Goal: Task Accomplishment & Management: Use online tool/utility

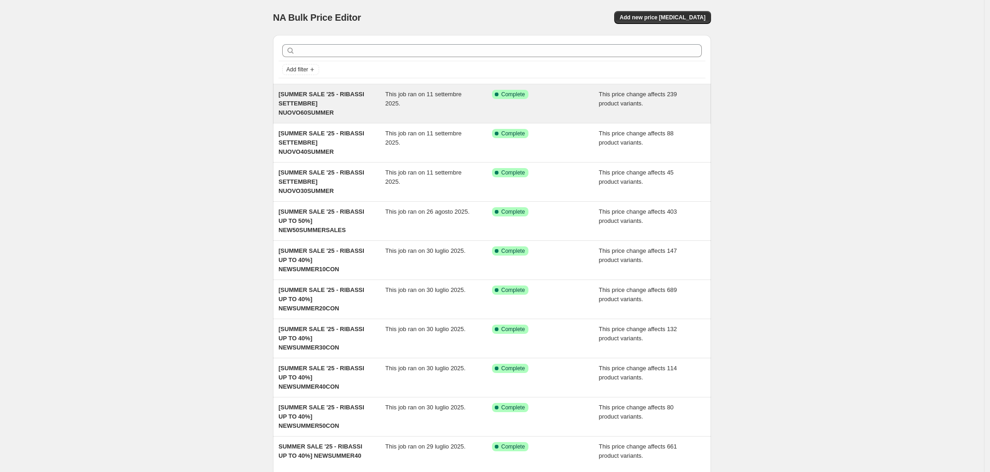
click at [416, 113] on div "This job ran on 11 settembre 2025." at bounding box center [438, 104] width 107 height 28
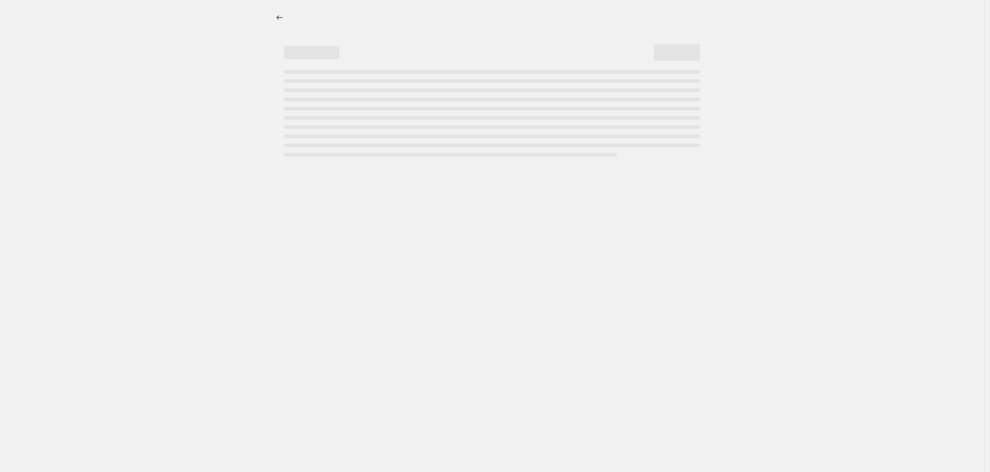
select select "pcap"
select select "no_change"
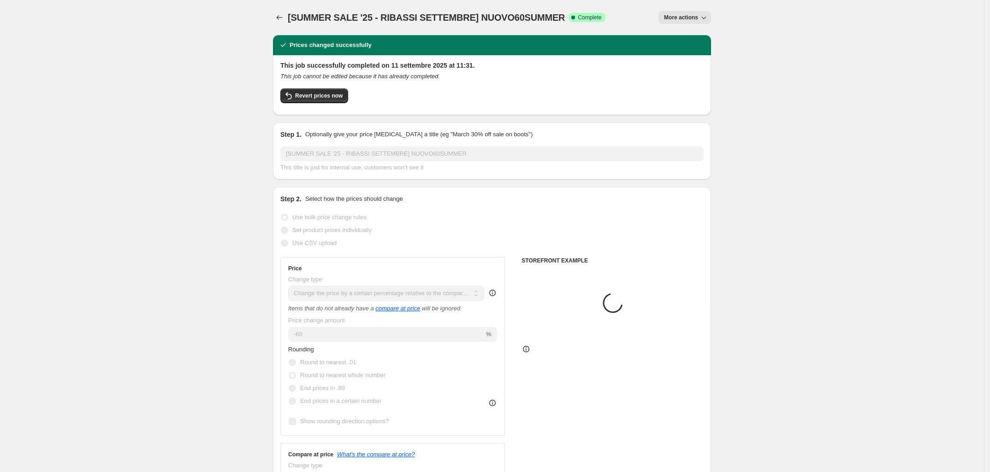
select select "tag"
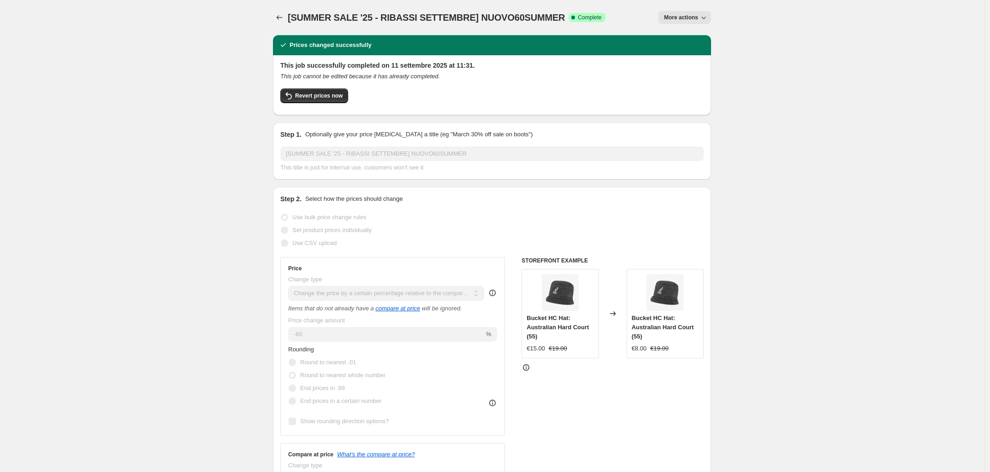
click at [691, 18] on span "More actions" at bounding box center [681, 17] width 34 height 7
click at [704, 48] on span "Copy to new job" at bounding box center [687, 51] width 43 height 7
select select "pcap"
select select "no_change"
select select "tag"
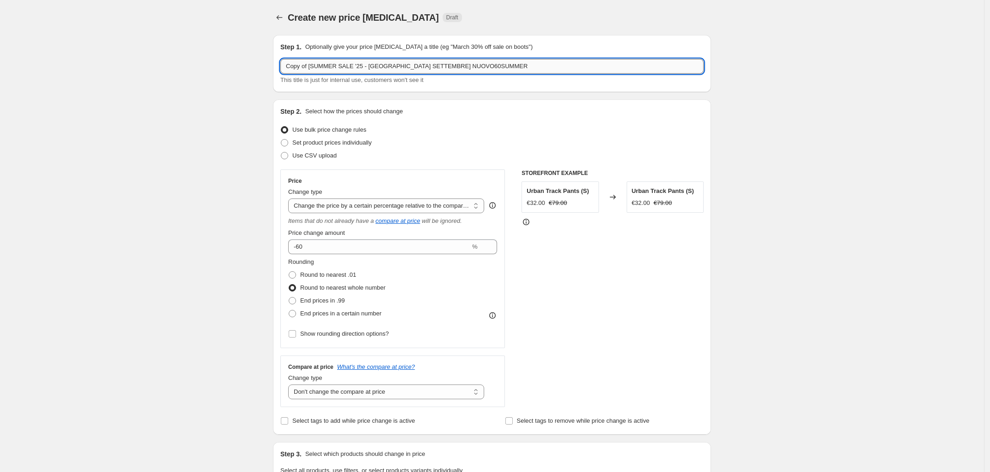
click at [315, 66] on input "Copy of [SUMMER SALE '25 - [GEOGRAPHIC_DATA] SETTEMBRE] NUOVO60SUMMER" at bounding box center [491, 66] width 423 height 15
drag, startPoint x: 409, startPoint y: 63, endPoint x: 367, endPoint y: 64, distance: 42.0
click at [292, 63] on input "[SUMMER SALE '25 - RIBASSI SETTEMBRE] NUOVO60SUMMER" at bounding box center [491, 66] width 423 height 15
type input "[REVISIONE OUTLET OTT25] OUTLETREV20"
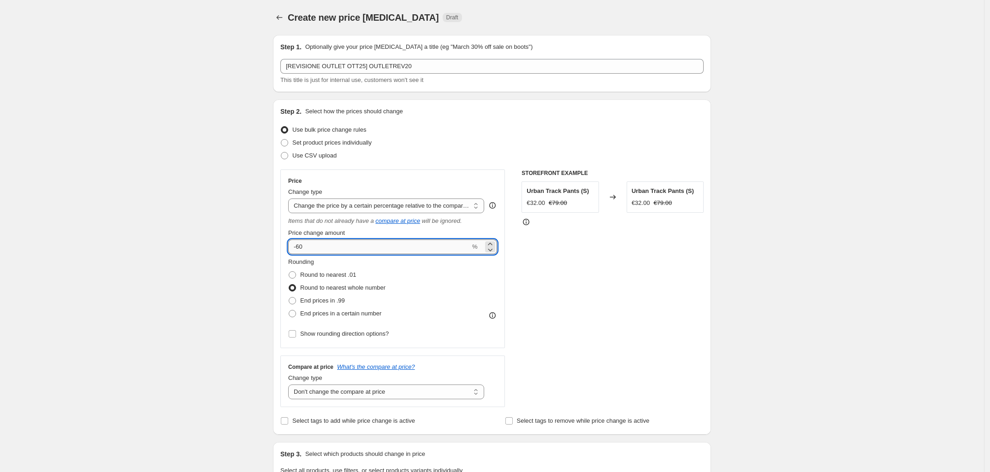
click at [347, 242] on input "-60" at bounding box center [379, 247] width 182 height 15
type input "-20"
click at [609, 302] on div "STOREFRONT EXAMPLE Urban Track Pants (S) €32.00 €79.00 Changed to Urban Track P…" at bounding box center [612, 289] width 182 height 238
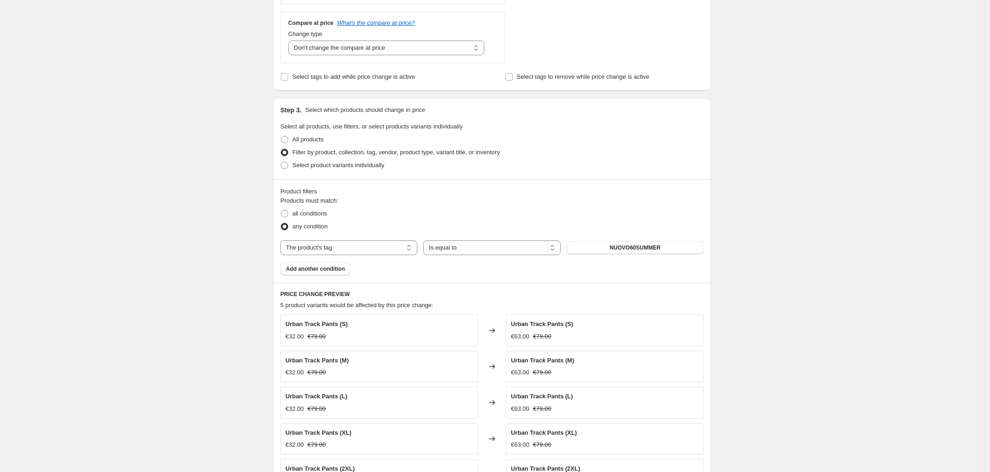
scroll to position [346, 0]
click at [628, 250] on span "NUOVO60SUMMER" at bounding box center [634, 246] width 51 height 7
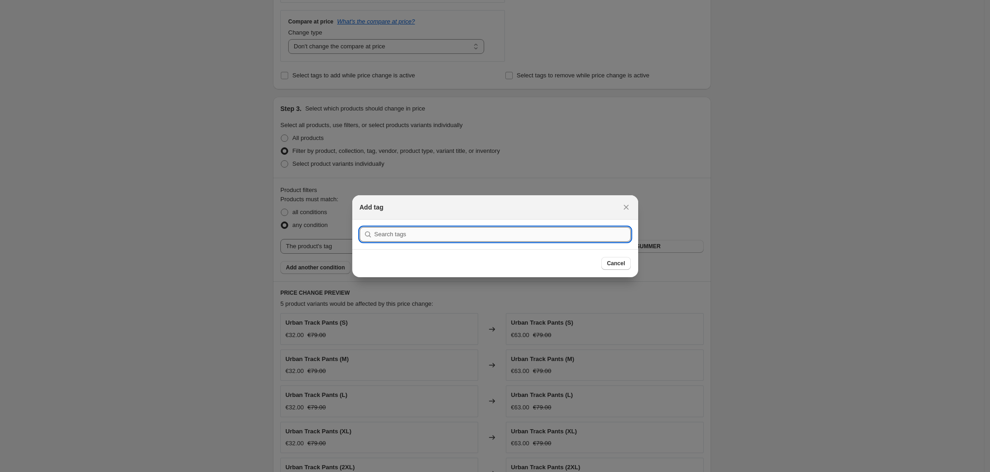
click at [453, 230] on input ":r3v:" at bounding box center [502, 234] width 256 height 15
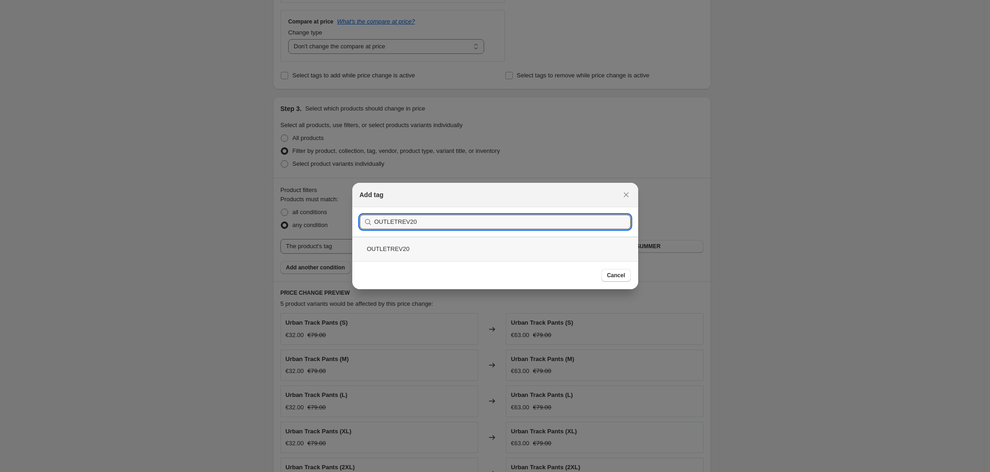
type input "OUTLETREV20"
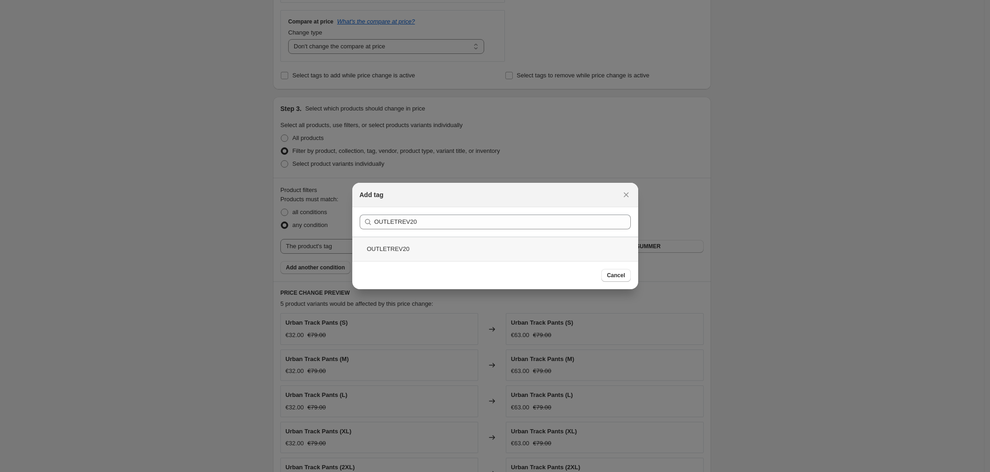
click at [460, 254] on div "OUTLETREV20" at bounding box center [495, 249] width 286 height 24
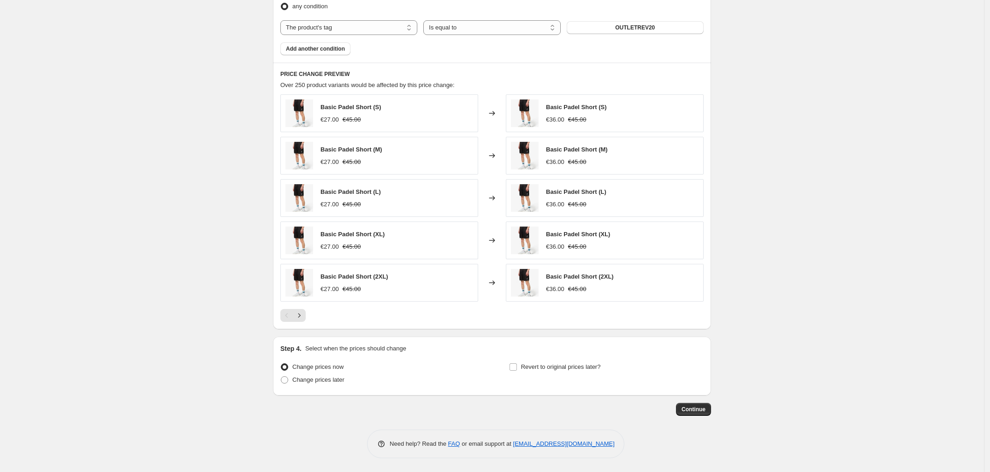
scroll to position [568, 0]
click at [337, 377] on span "Change prices later" at bounding box center [318, 380] width 52 height 7
click at [281, 377] on input "Change prices later" at bounding box center [281, 377] width 0 height 0
radio input "true"
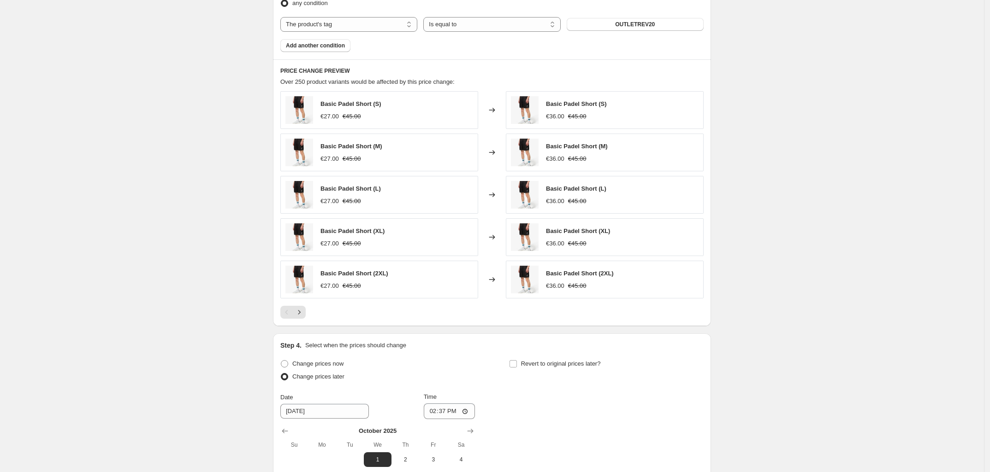
scroll to position [726, 0]
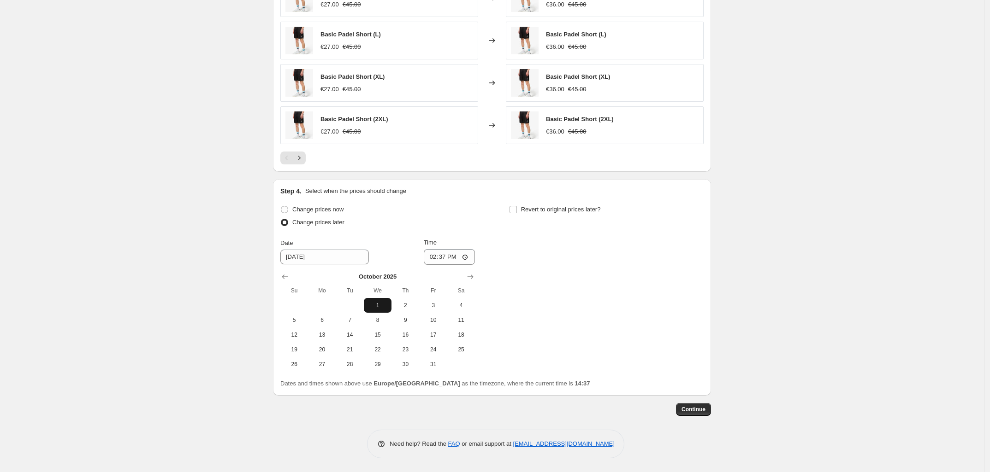
click at [383, 306] on span "1" at bounding box center [377, 305] width 20 height 7
click at [448, 258] on input "14:37" at bounding box center [450, 257] width 52 height 16
click at [471, 258] on input "14:37" at bounding box center [450, 257] width 52 height 16
type input "17:00"
click at [577, 322] on div "Change prices now Change prices later Date [DATE] Time 17:00 [DATE] Su Mo Tu We…" at bounding box center [491, 287] width 423 height 169
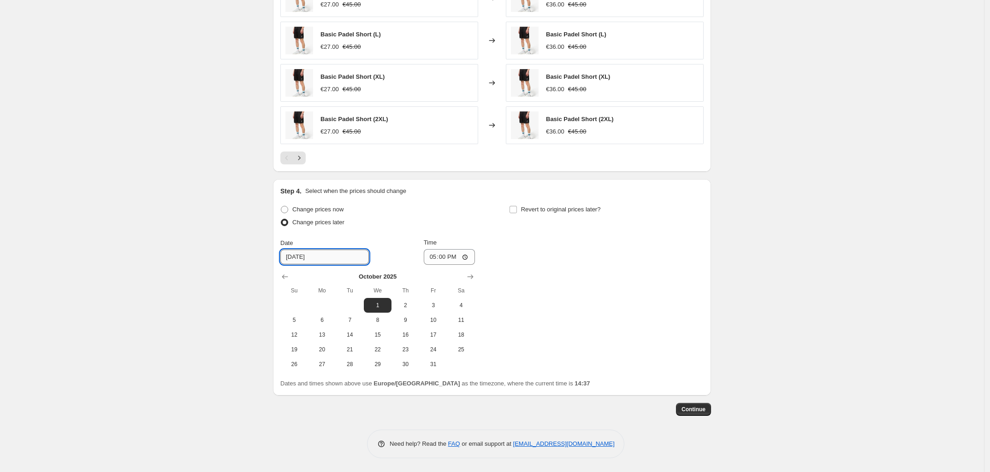
click at [311, 258] on input "[DATE]" at bounding box center [324, 257] width 88 height 15
click at [300, 256] on input "[DATE]" at bounding box center [324, 257] width 88 height 15
click at [561, 280] on div "Change prices now Change prices later Date [DATE] Time 17:00 [DATE] Su Mo Tu We…" at bounding box center [491, 287] width 423 height 169
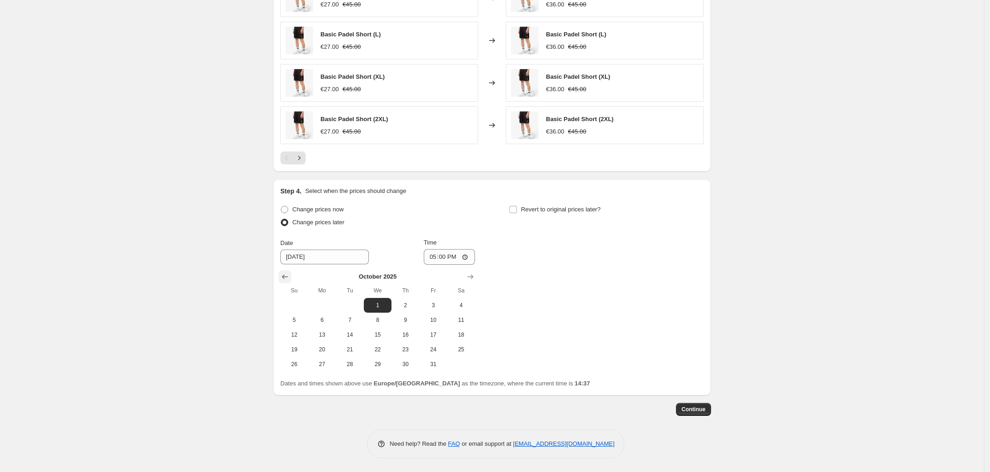
click at [284, 276] on icon "Show previous month, September 2025" at bounding box center [284, 276] width 9 height 9
click at [354, 362] on span "30" at bounding box center [350, 364] width 20 height 7
type input "[DATE]"
click at [531, 322] on div "Change prices now Change prices later Date [DATE] Time 17:00 [DATE] Su Mo Tu We…" at bounding box center [491, 287] width 423 height 169
click at [705, 410] on span "Continue" at bounding box center [693, 409] width 24 height 7
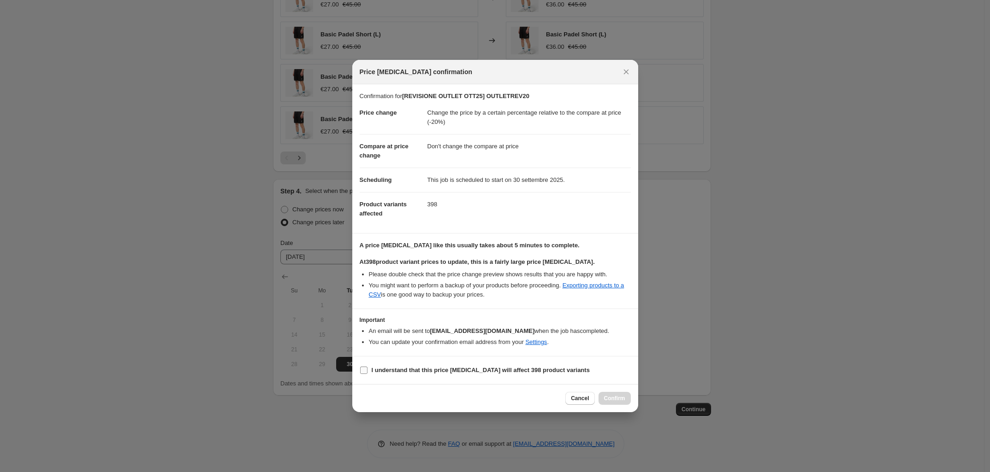
click at [363, 371] on input "I understand that this price [MEDICAL_DATA] will affect 398 product variants" at bounding box center [363, 370] width 7 height 7
checkbox input "true"
click at [609, 400] on span "Confirm" at bounding box center [614, 398] width 21 height 7
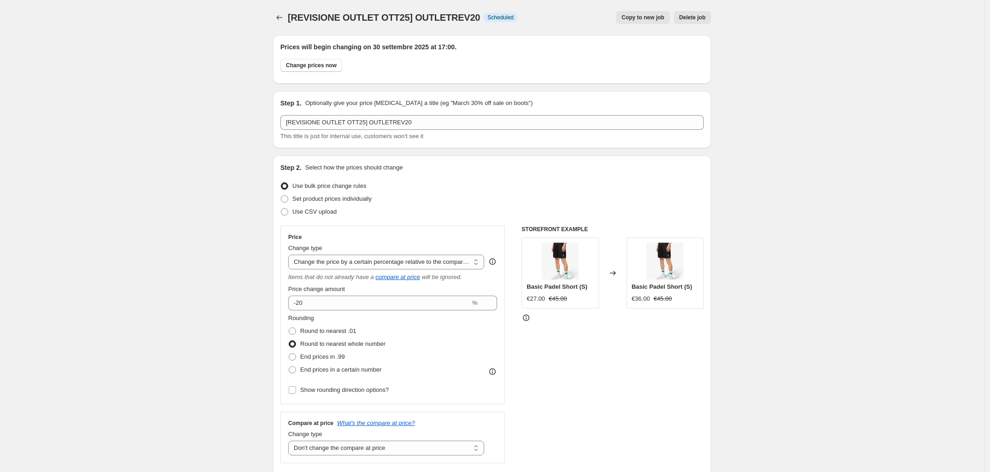
click at [664, 19] on span "Copy to new job" at bounding box center [642, 17] width 43 height 7
select select "pcap"
select select "no_change"
select select "tag"
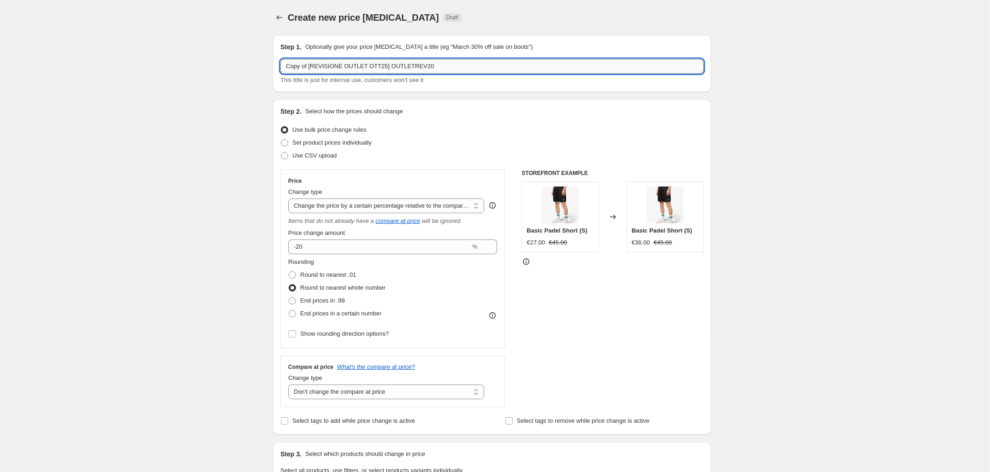
click at [480, 66] on input "Copy of [REVISIONE OUTLET OTT25] OUTLETREV20" at bounding box center [491, 66] width 423 height 15
type input "[REVISIONE OUTLET OTT25] OUTLETREV30"
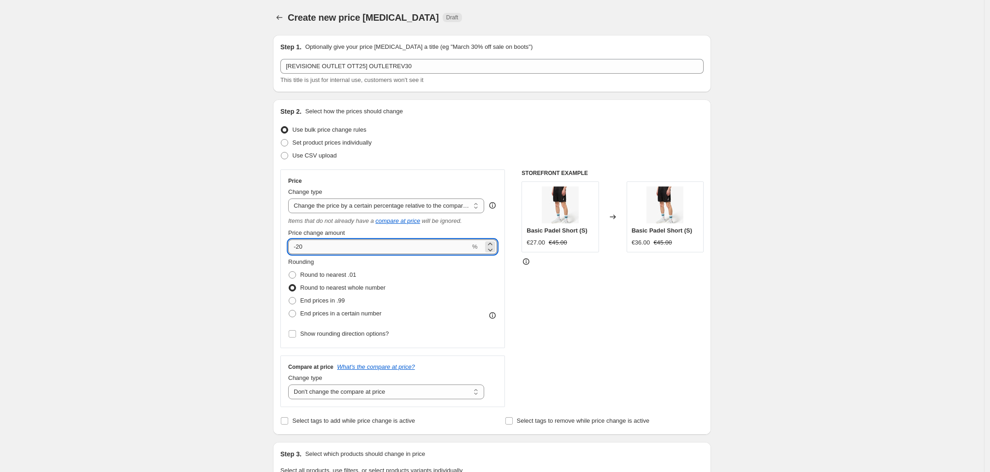
click at [342, 253] on input "-20" at bounding box center [379, 247] width 182 height 15
type input "-30"
click at [607, 329] on div "STOREFRONT EXAMPLE Basic Padel Short (S) €27.00 €45.00 Changed to Basic Padel S…" at bounding box center [612, 289] width 182 height 238
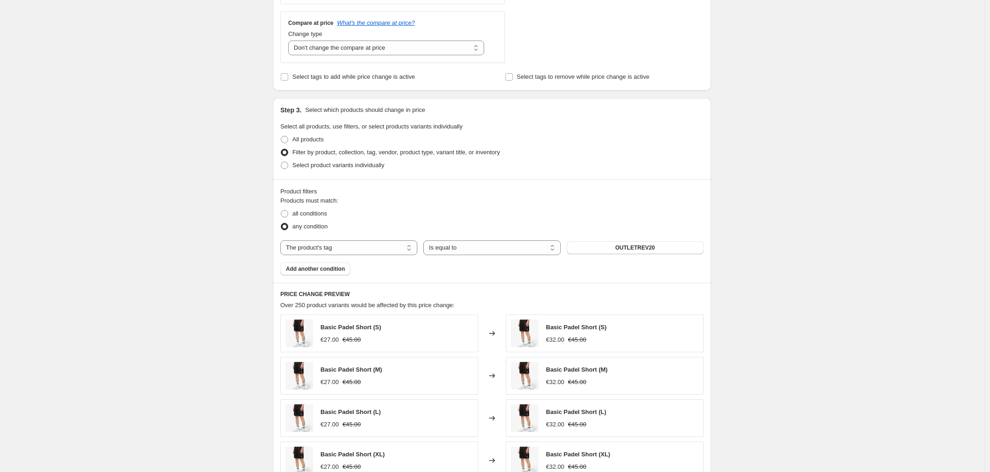
scroll to position [346, 0]
click at [627, 241] on div "The product The product's collection The product's tag The product's vendor The…" at bounding box center [491, 246] width 423 height 15
click at [628, 253] on button "OUTLETREV20" at bounding box center [634, 246] width 137 height 13
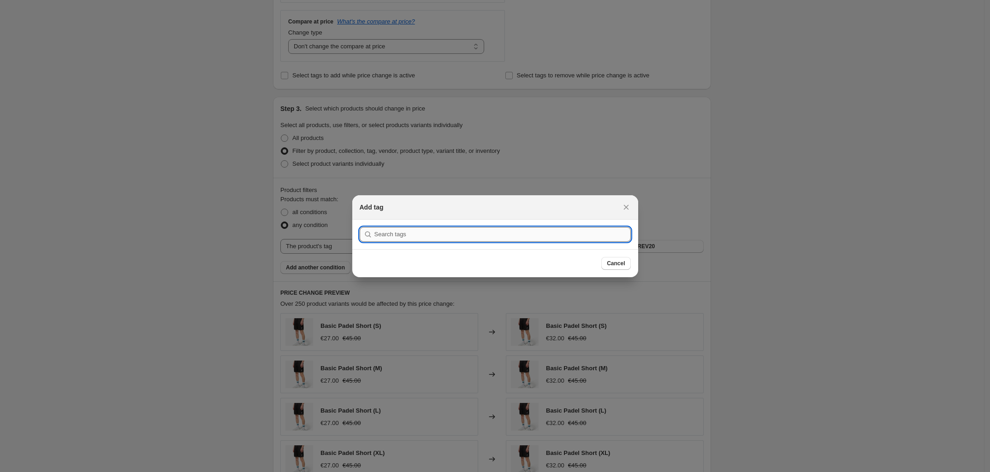
click at [519, 240] on input ":r5r:" at bounding box center [502, 234] width 256 height 15
type input "OUTLETREV30"
click at [359, 220] on button "Submit" at bounding box center [372, 225] width 26 height 10
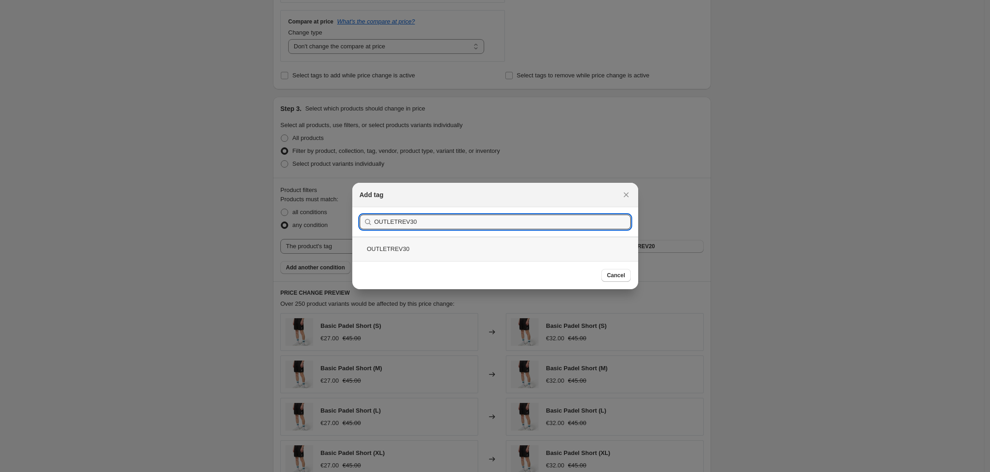
click at [521, 248] on div "OUTLETREV30" at bounding box center [495, 249] width 286 height 24
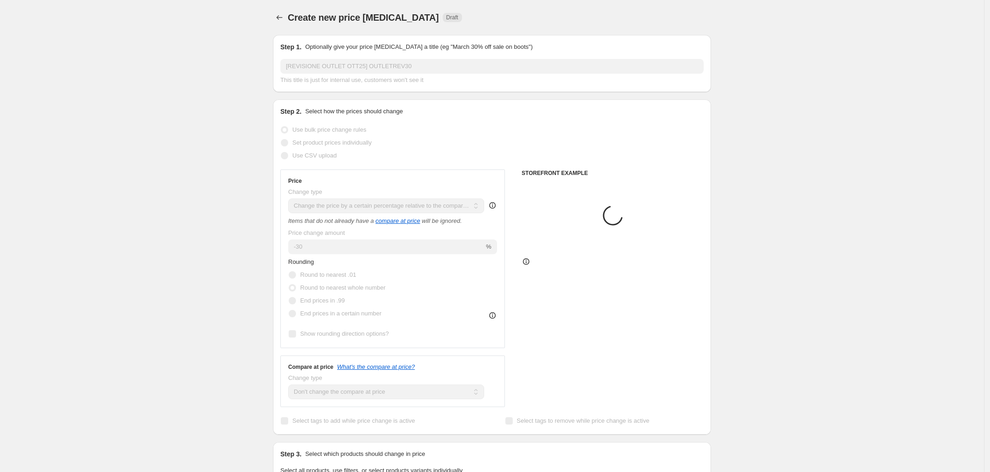
scroll to position [346, 0]
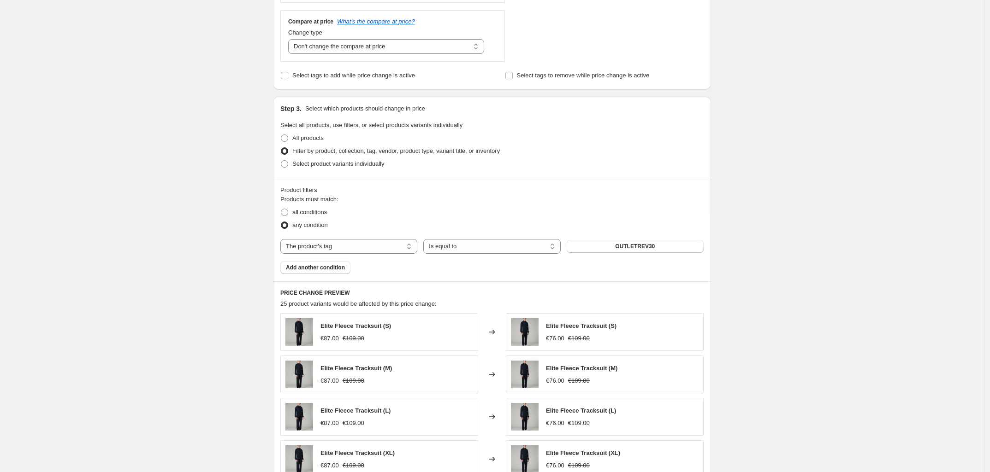
click at [795, 356] on div "Create new price [MEDICAL_DATA]. This page is ready Create new price [MEDICAL_D…" at bounding box center [492, 172] width 984 height 1037
click at [350, 324] on span "Elite Fleece Tracksuit (S)" at bounding box center [355, 326] width 71 height 7
click at [756, 380] on div "Create new price [MEDICAL_DATA]. This page is ready Create new price [MEDICAL_D…" at bounding box center [492, 172] width 984 height 1037
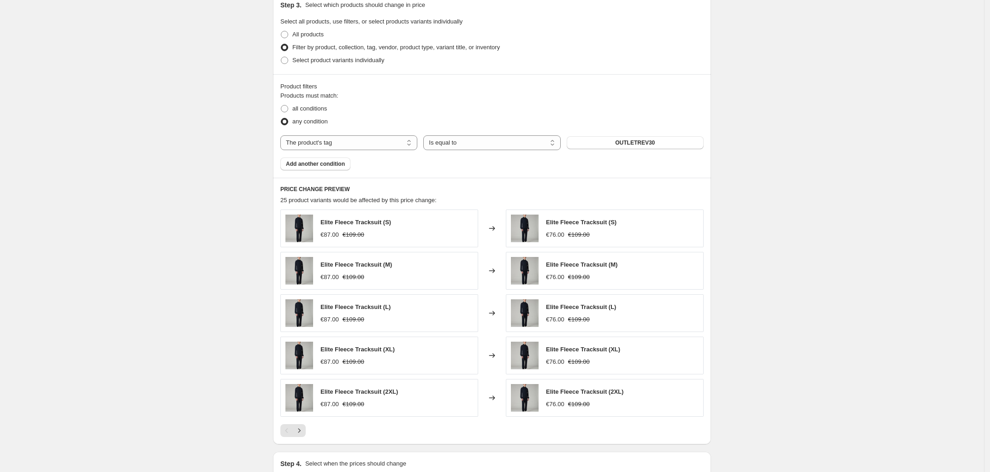
scroll to position [461, 0]
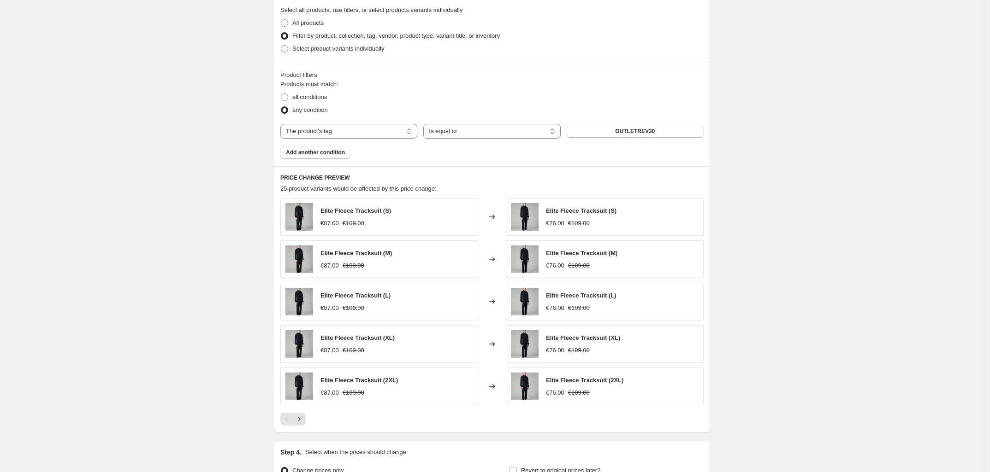
click at [383, 212] on span "Elite Fleece Tracksuit (S)" at bounding box center [355, 210] width 71 height 7
copy span "Elite Fleece Tracksuit (S)"
click at [802, 342] on div "Create new price [MEDICAL_DATA]. This page is ready Create new price [MEDICAL_D…" at bounding box center [492, 57] width 984 height 1037
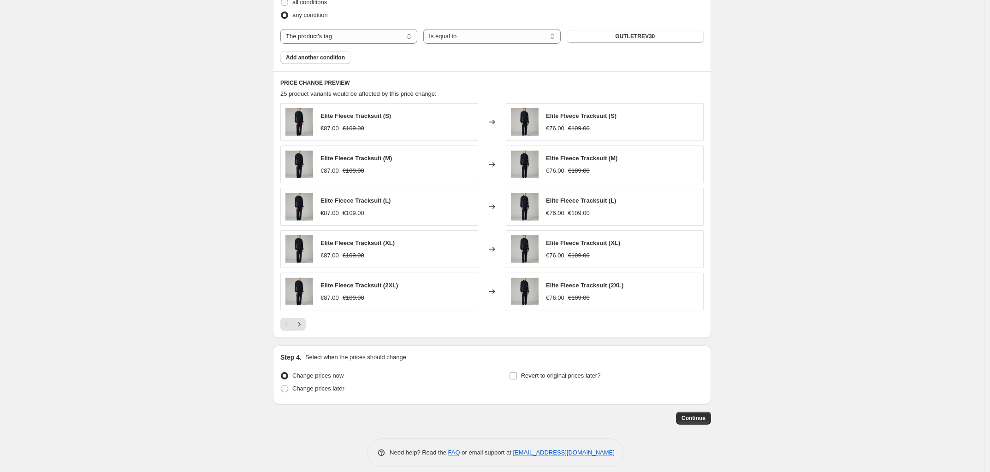
scroll to position [568, 0]
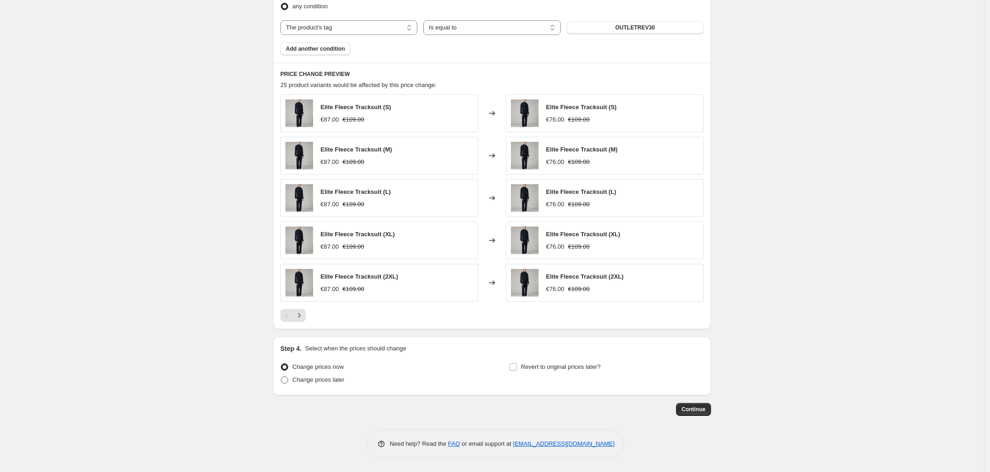
click at [335, 382] on span "Change prices later" at bounding box center [318, 380] width 52 height 7
click at [281, 377] on input "Change prices later" at bounding box center [281, 377] width 0 height 0
radio input "true"
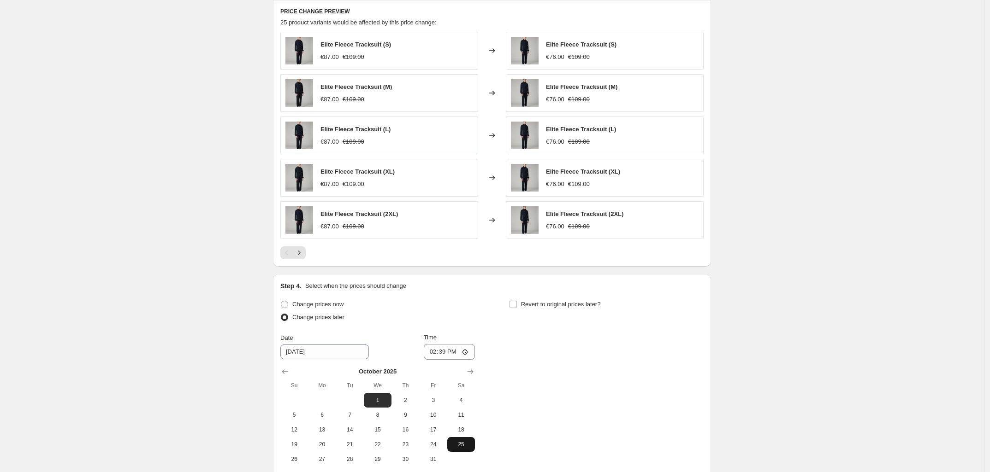
scroll to position [683, 0]
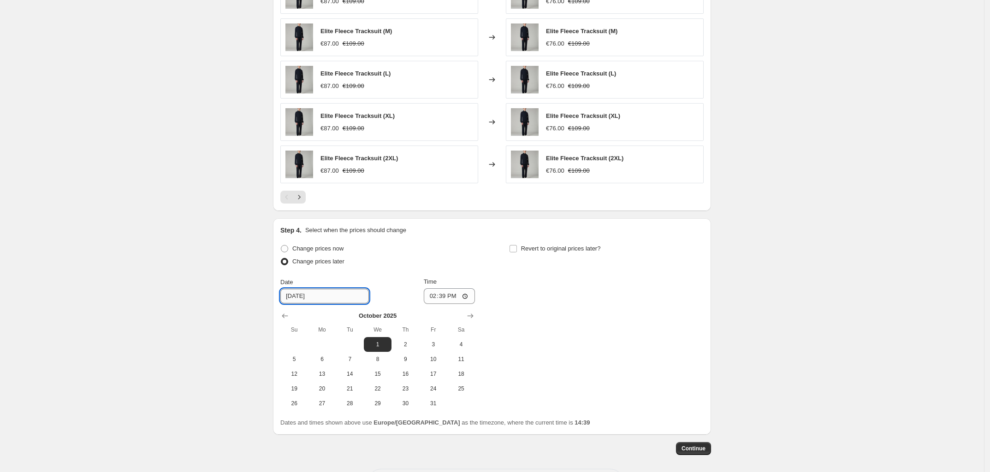
click at [331, 303] on input "[DATE]" at bounding box center [324, 296] width 88 height 15
click at [287, 318] on icon "Show previous month, September 2025" at bounding box center [285, 316] width 6 height 5
drag, startPoint x: 355, startPoint y: 405, endPoint x: 383, endPoint y: 375, distance: 41.7
click at [356, 402] on span "30" at bounding box center [350, 403] width 20 height 7
type input "[DATE]"
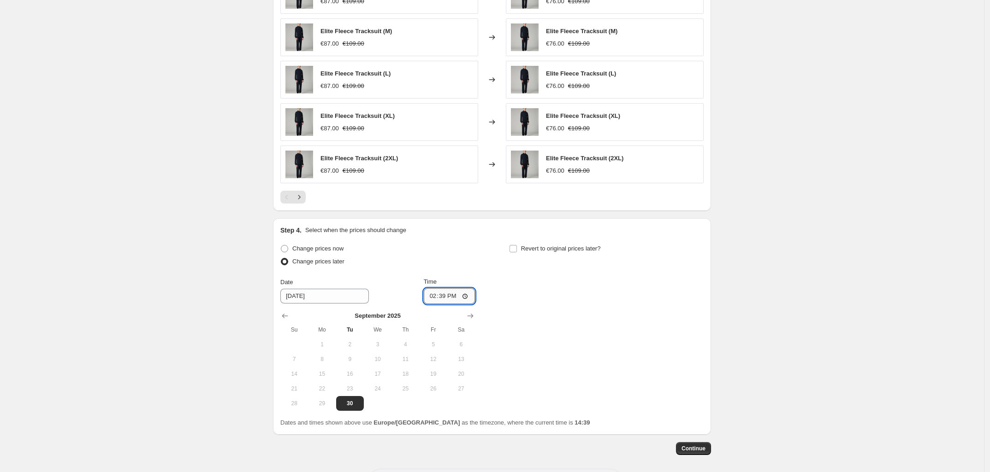
click at [448, 297] on input "14:39" at bounding box center [450, 297] width 52 height 16
type input "17:00"
click at [561, 321] on div "Change prices now Change prices later Date [DATE] Time 17:00 [DATE] Su Mo Tu We…" at bounding box center [491, 326] width 423 height 169
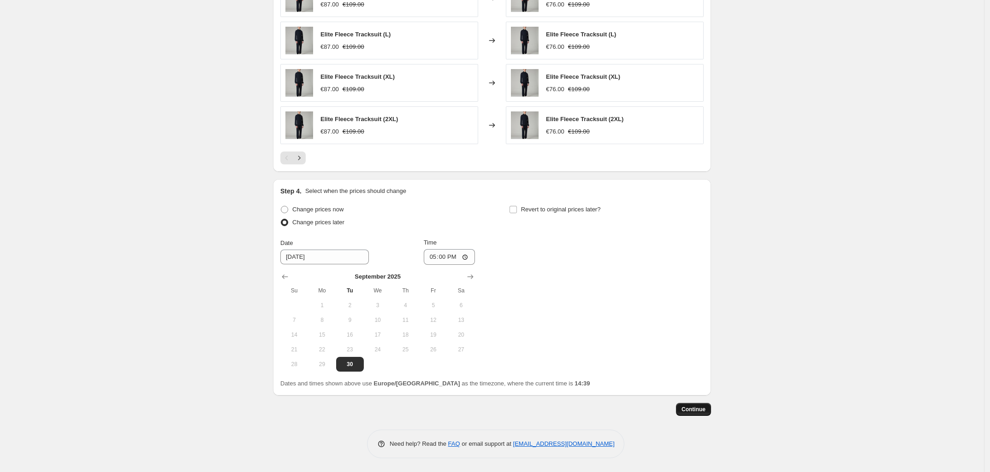
click at [683, 410] on button "Continue" at bounding box center [693, 409] width 35 height 13
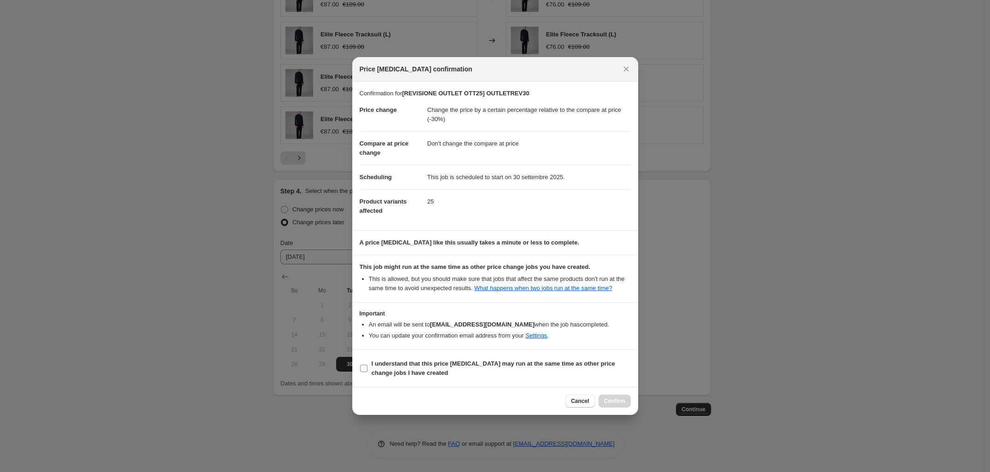
click at [362, 372] on input "I understand that this price [MEDICAL_DATA] may run at the same time as other p…" at bounding box center [363, 368] width 7 height 7
checkbox input "true"
click at [618, 405] on span "Confirm" at bounding box center [614, 401] width 21 height 7
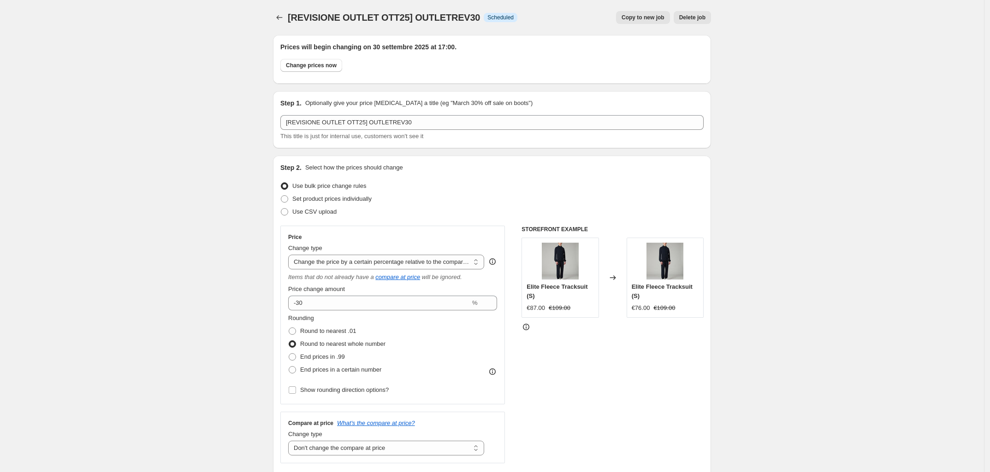
click at [641, 20] on span "Copy to new job" at bounding box center [642, 17] width 43 height 7
select select "pcap"
select select "no_change"
select select "tag"
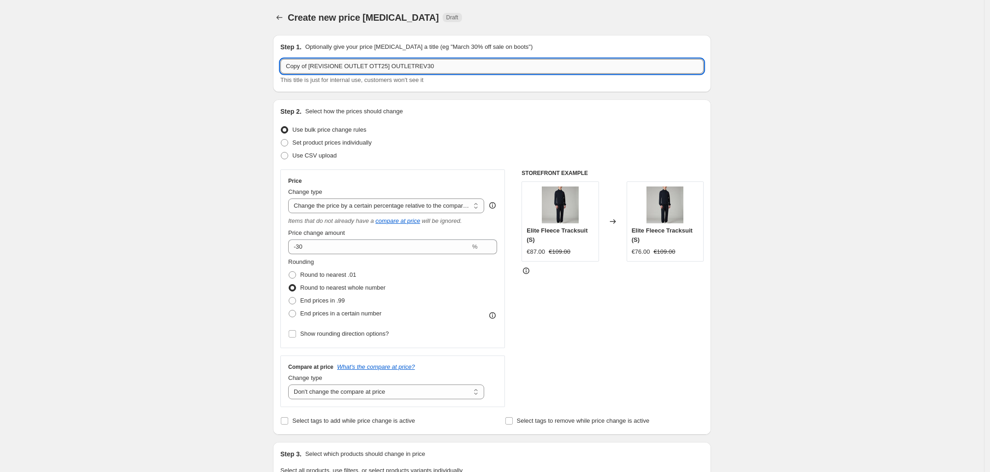
drag, startPoint x: 312, startPoint y: 66, endPoint x: 372, endPoint y: 68, distance: 60.4
click at [314, 65] on input "Copy of [REVISIONE OUTLET OTT25] OUTLETREV30" at bounding box center [491, 66] width 423 height 15
click at [419, 66] on input "[REVISIONE OUTLET OTT25] OUTLETREV30" at bounding box center [491, 66] width 423 height 15
type input "[REVISIONE OUTLET OTT25] NOSCONTO"
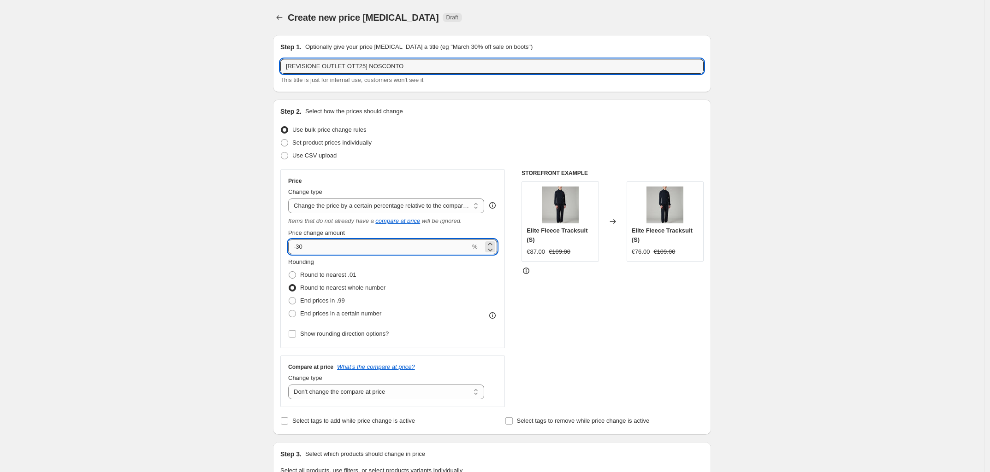
click at [385, 252] on input "-30" at bounding box center [379, 247] width 182 height 15
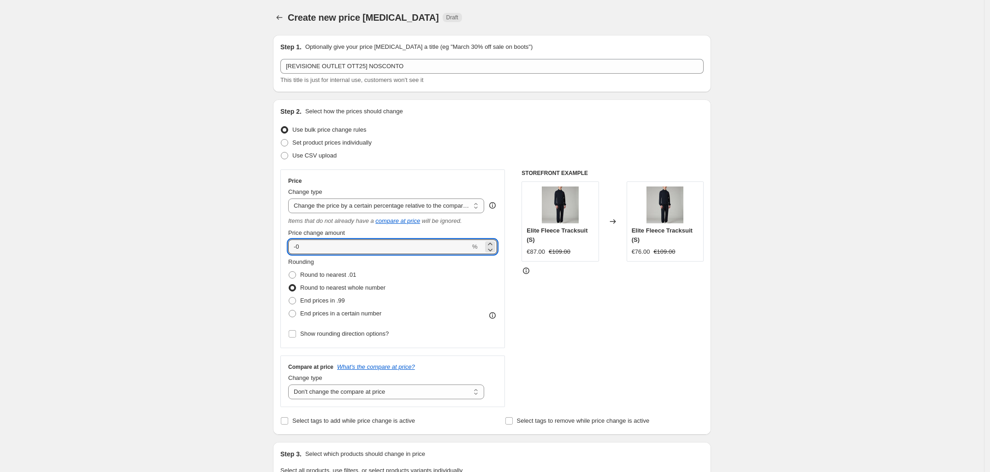
type input "-0"
click at [614, 341] on div "STOREFRONT EXAMPLE Elite Fleece Tracksuit (S) €87.00 €109.00 Changed to Elite F…" at bounding box center [612, 289] width 182 height 238
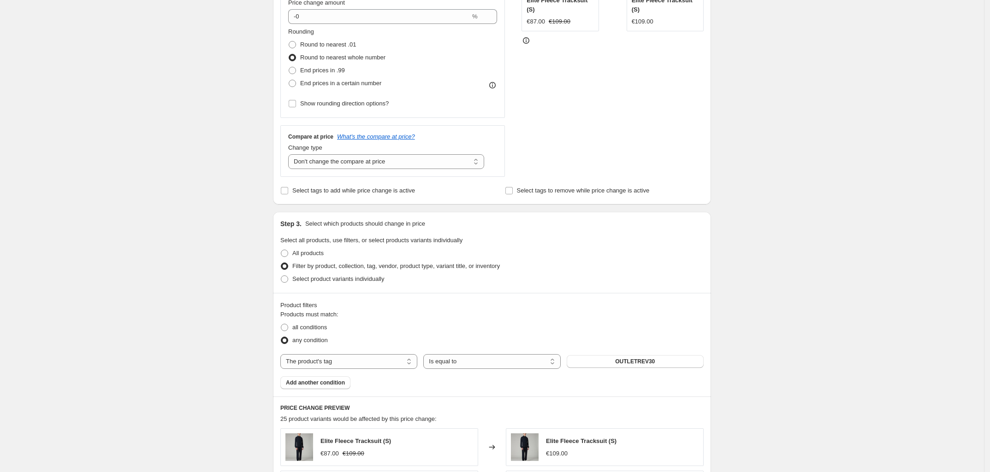
scroll to position [288, 0]
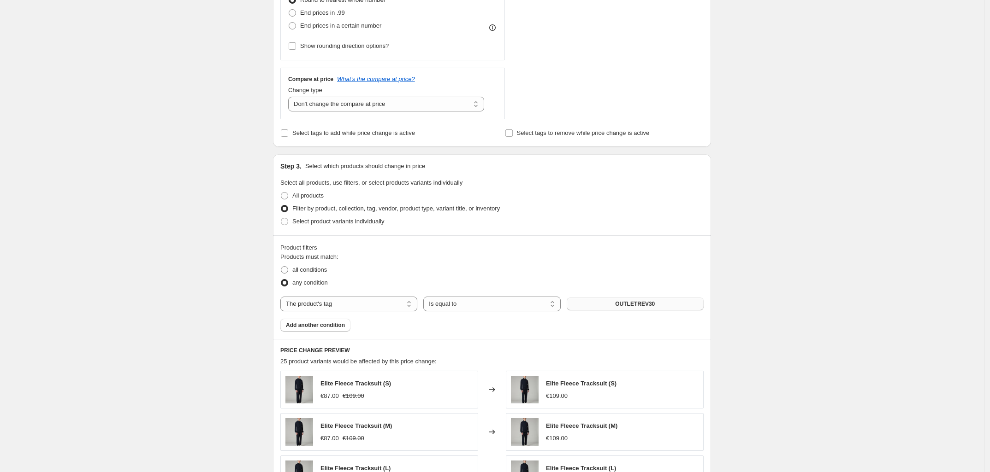
click at [625, 311] on button "OUTLETREV30" at bounding box center [634, 304] width 137 height 13
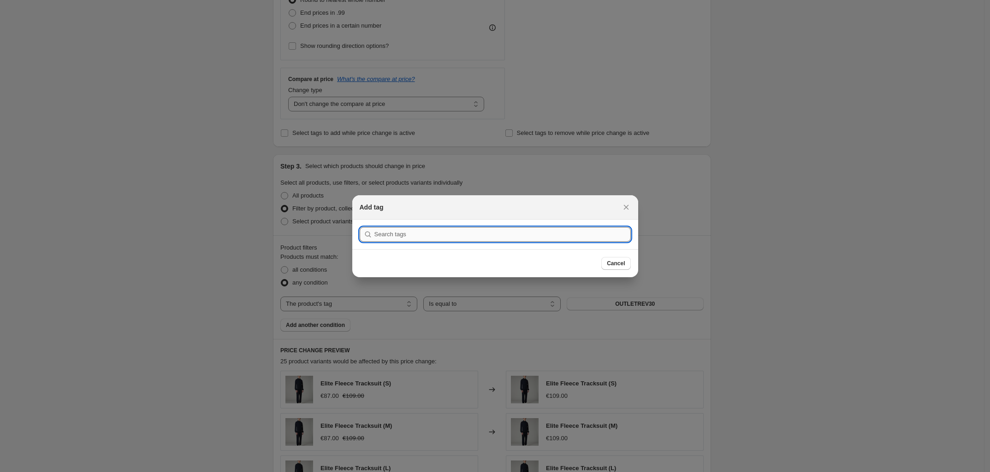
click at [451, 233] on input ":r7n:" at bounding box center [502, 234] width 256 height 15
type input "NOSCONTO"
click at [359, 220] on button "Submit" at bounding box center [372, 225] width 26 height 10
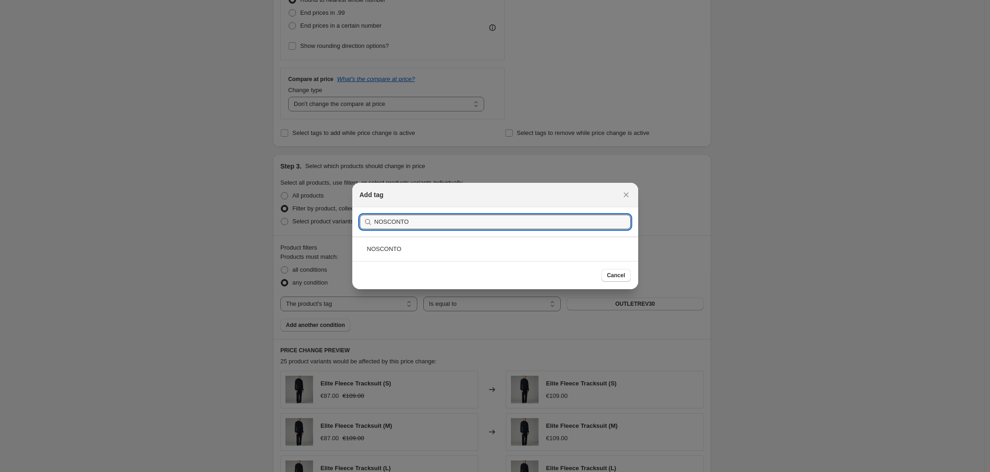
click at [452, 250] on div "NOSCONTO" at bounding box center [495, 249] width 286 height 24
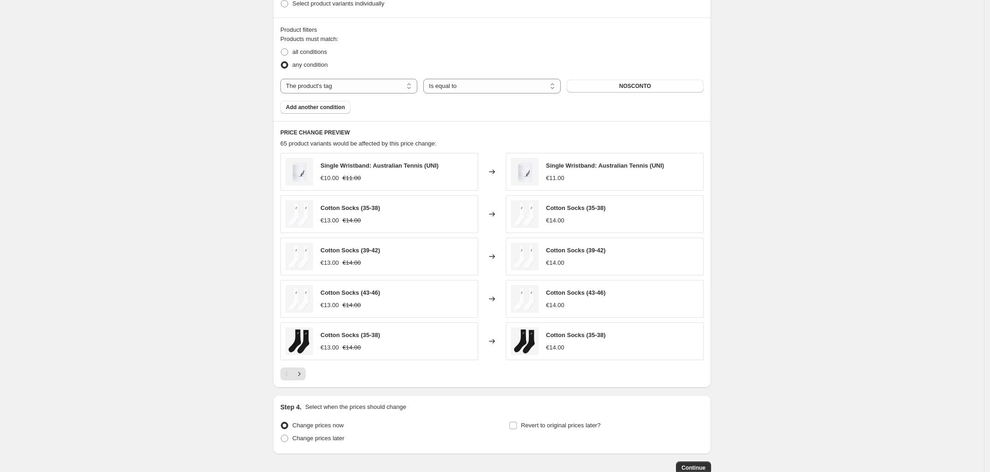
scroll to position [568, 0]
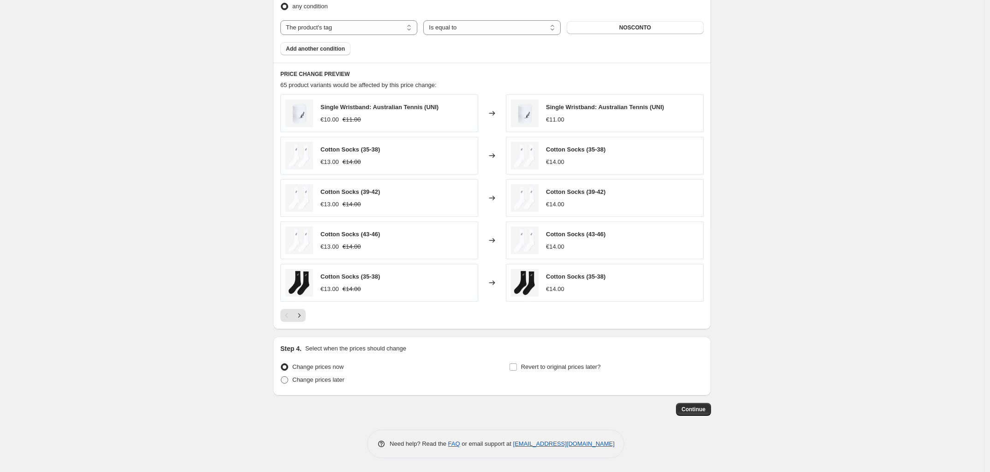
click at [300, 377] on span "Change prices later" at bounding box center [318, 380] width 52 height 7
click at [281, 377] on input "Change prices later" at bounding box center [281, 377] width 0 height 0
radio input "true"
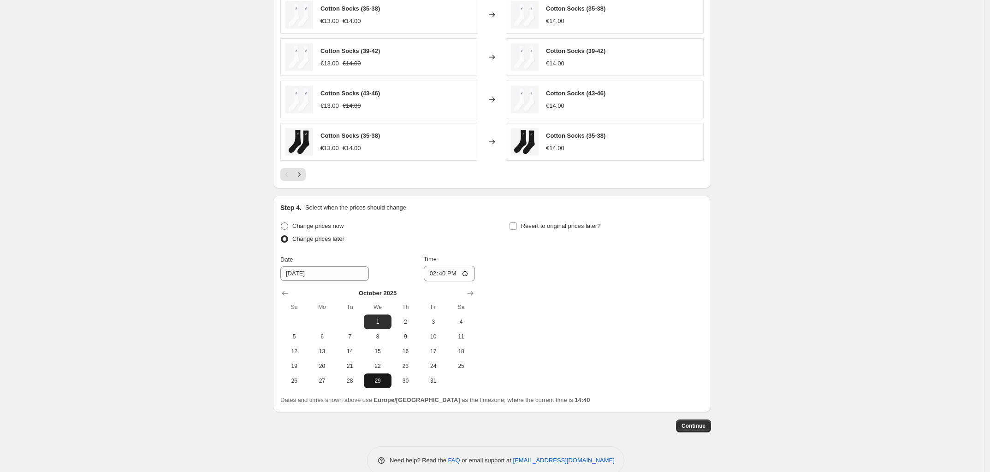
scroll to position [726, 0]
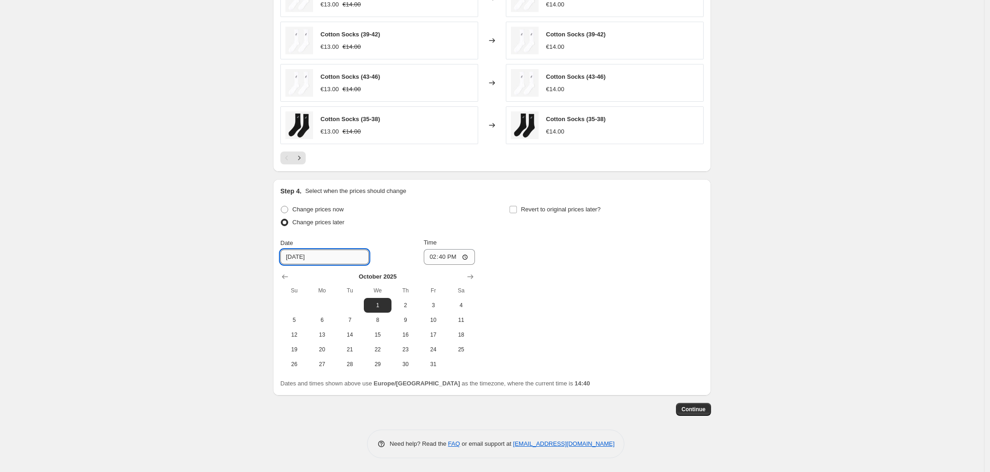
click at [296, 258] on input "[DATE]" at bounding box center [324, 257] width 88 height 15
click at [284, 278] on icon "Show previous month, September 2025" at bounding box center [284, 276] width 9 height 9
click at [355, 364] on span "30" at bounding box center [350, 364] width 20 height 7
type input "[DATE]"
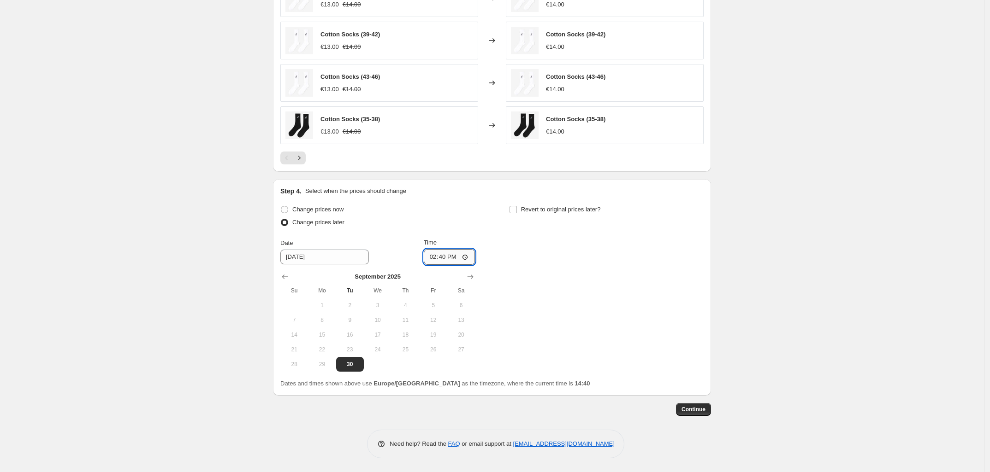
click at [445, 257] on input "14:40" at bounding box center [450, 257] width 52 height 16
type input "17:00"
drag, startPoint x: 595, startPoint y: 356, endPoint x: 606, endPoint y: 356, distance: 11.1
click at [597, 356] on div "Change prices now Change prices later Date [DATE] Time 17:00 [DATE] Su Mo Tu We…" at bounding box center [491, 287] width 423 height 169
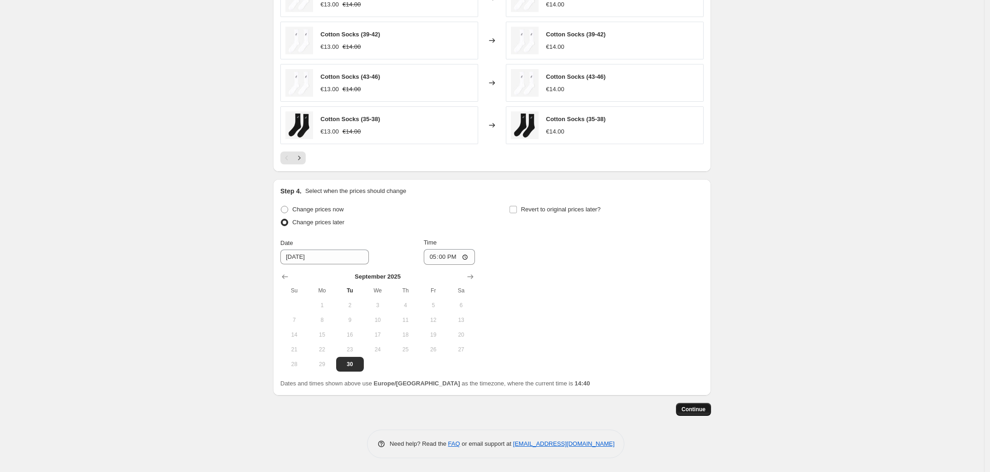
click at [691, 412] on span "Continue" at bounding box center [693, 409] width 24 height 7
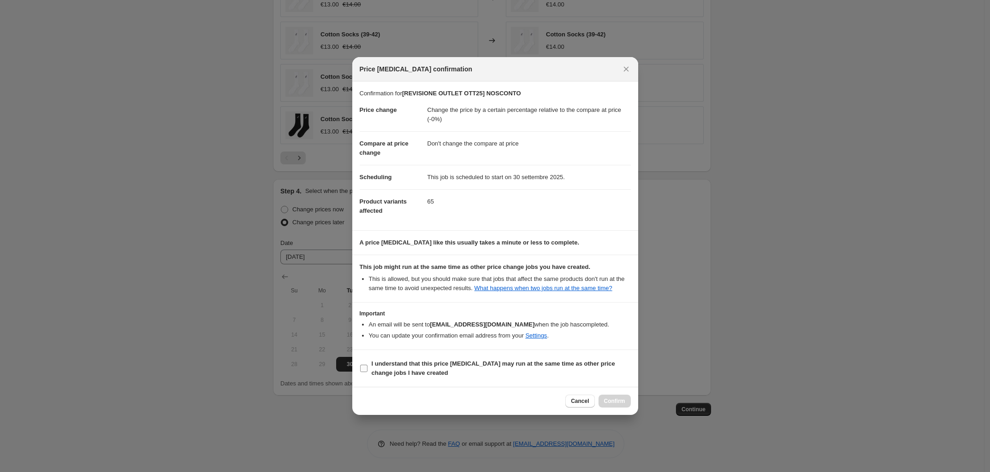
click at [364, 373] on span ":r7t:" at bounding box center [363, 369] width 8 height 8
click at [364, 372] on input "I understand that this price [MEDICAL_DATA] may run at the same time as other p…" at bounding box center [363, 368] width 7 height 7
checkbox input "true"
click at [608, 405] on span "Confirm" at bounding box center [614, 401] width 21 height 7
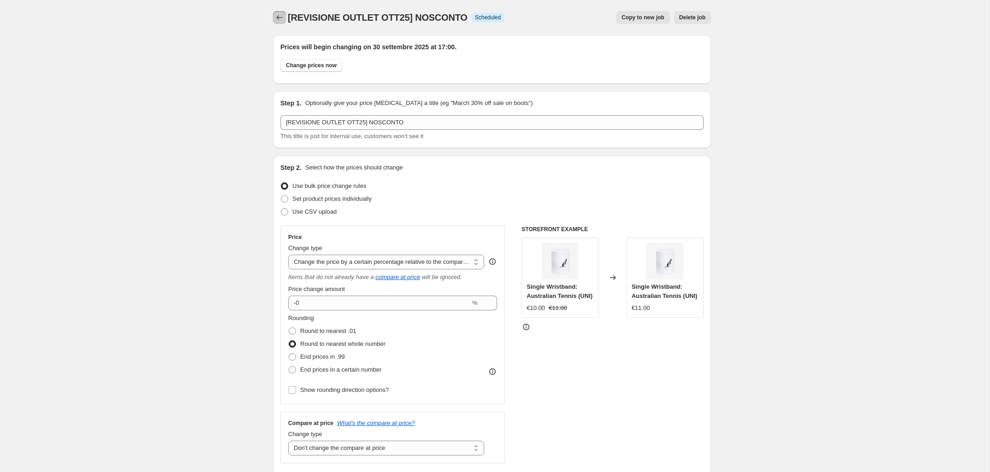
click at [283, 18] on icon "Price change jobs" at bounding box center [279, 17] width 9 height 9
